Goal: Check status: Check status

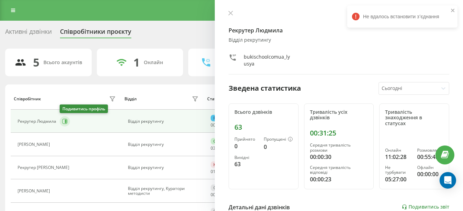
click at [68, 122] on button at bounding box center [65, 121] width 10 height 10
click at [228, 16] on button at bounding box center [230, 13] width 9 height 7
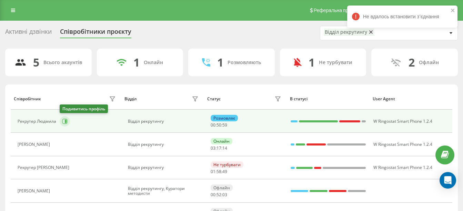
click at [64, 123] on icon at bounding box center [64, 121] width 5 height 5
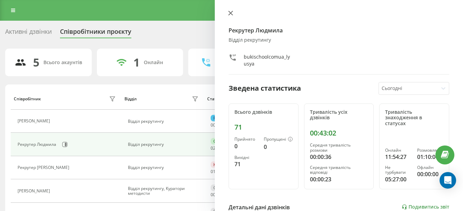
click at [230, 14] on icon at bounding box center [230, 13] width 5 height 5
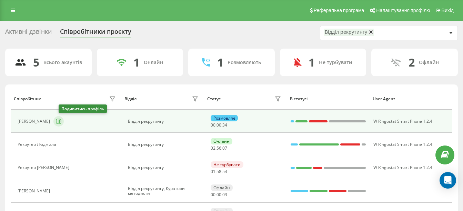
click at [61, 123] on icon at bounding box center [58, 121] width 5 height 5
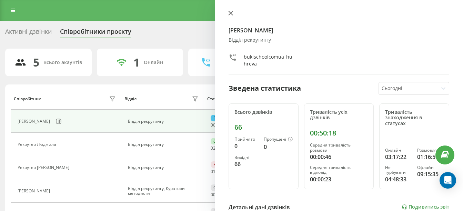
click at [231, 10] on button at bounding box center [230, 13] width 9 height 7
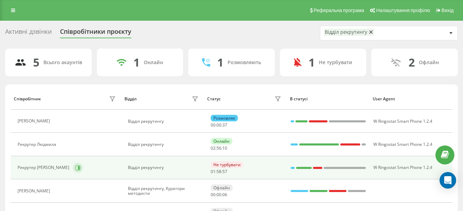
click at [75, 169] on icon at bounding box center [78, 168] width 6 height 6
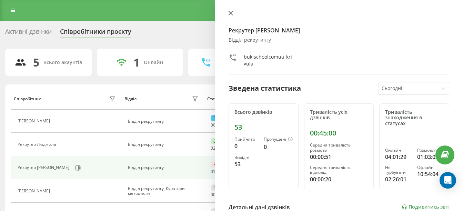
click at [228, 11] on button at bounding box center [230, 13] width 9 height 7
